Goal: Transaction & Acquisition: Subscribe to service/newsletter

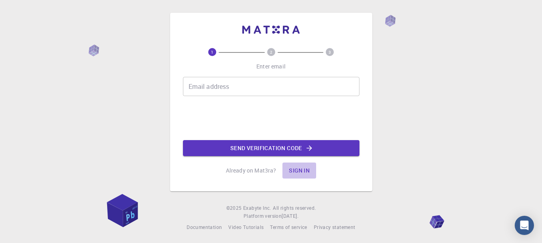
click at [306, 169] on button "Sign in" at bounding box center [299, 171] width 34 height 16
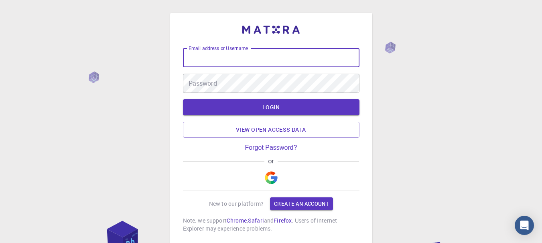
click at [267, 58] on input "Email address or Username" at bounding box center [271, 57] width 176 height 19
type input "N"
paste input "@"
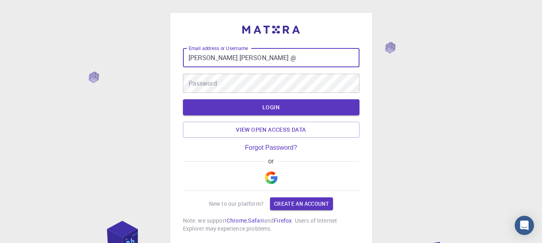
click at [233, 59] on input "[PERSON_NAME].[PERSON_NAME] @" at bounding box center [271, 57] width 176 height 19
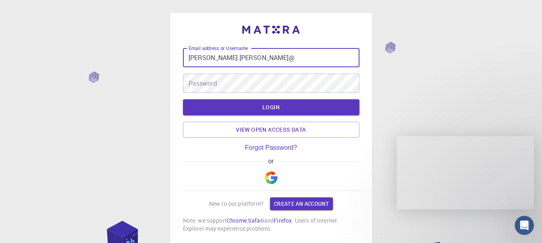
click at [236, 59] on input "[PERSON_NAME].[PERSON_NAME]@" at bounding box center [271, 57] width 176 height 19
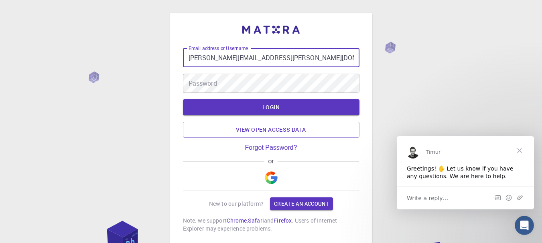
type input "[PERSON_NAME][EMAIL_ADDRESS][PERSON_NAME][DOMAIN_NAME]"
click at [183, 99] on button "LOGIN" at bounding box center [271, 107] width 176 height 16
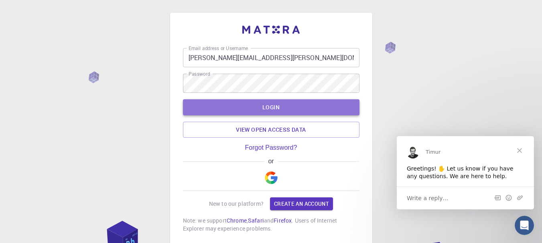
click at [196, 106] on button "LOGIN" at bounding box center [271, 107] width 176 height 16
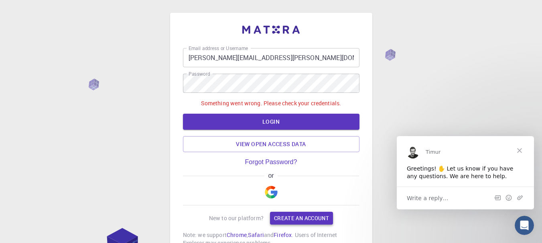
click at [293, 215] on link "Create an account" at bounding box center [301, 218] width 63 height 13
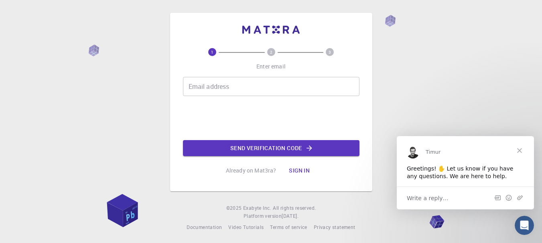
click at [284, 99] on div "Email address Email address Send verification code" at bounding box center [271, 116] width 176 height 79
click at [279, 93] on input "Email address" at bounding box center [271, 86] width 176 height 19
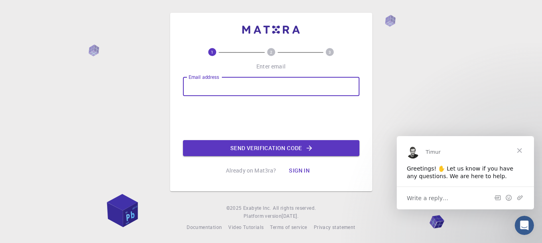
type input "[PERSON_NAME][EMAIL_ADDRESS][PERSON_NAME][DOMAIN_NAME]"
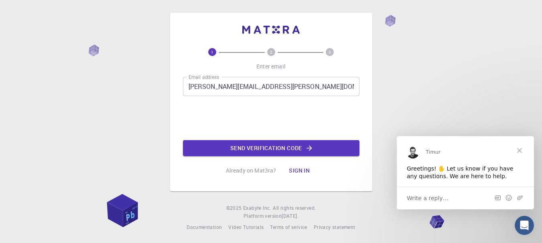
drag, startPoint x: 328, startPoint y: 6, endPoint x: 266, endPoint y: 148, distance: 155.5
click at [266, 148] on button "Send verification code" at bounding box center [271, 148] width 176 height 16
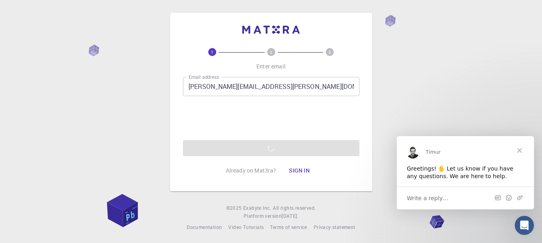
click at [520, 150] on span "Close" at bounding box center [519, 150] width 29 height 29
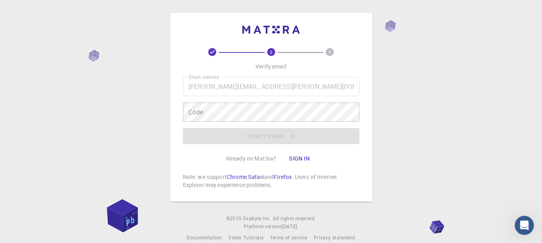
click at [245, 123] on div "Email address [PERSON_NAME][EMAIL_ADDRESS][PERSON_NAME][DOMAIN_NAME] Email addr…" at bounding box center [271, 110] width 176 height 67
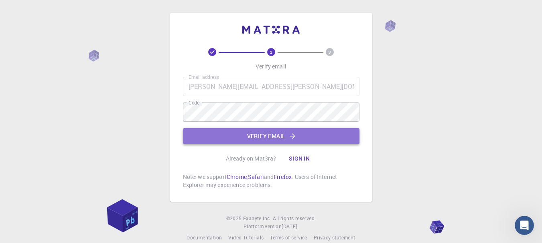
click at [203, 132] on button "Verify email" at bounding box center [271, 136] width 176 height 16
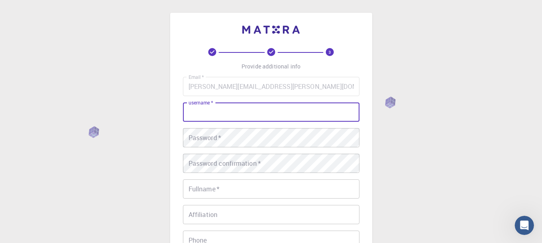
click at [219, 112] on input "username   *" at bounding box center [271, 112] width 176 height 19
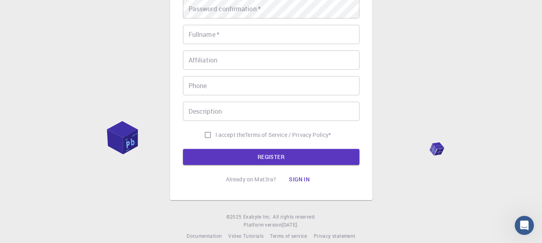
scroll to position [165, 0]
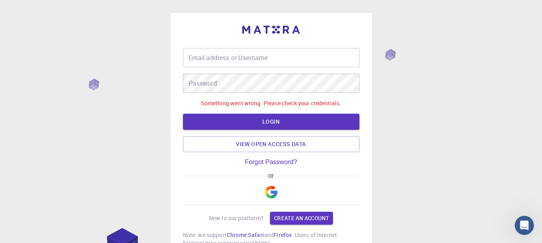
type input "[PERSON_NAME][EMAIL_ADDRESS][PERSON_NAME][DOMAIN_NAME]"
